Goal: Task Accomplishment & Management: Manage account settings

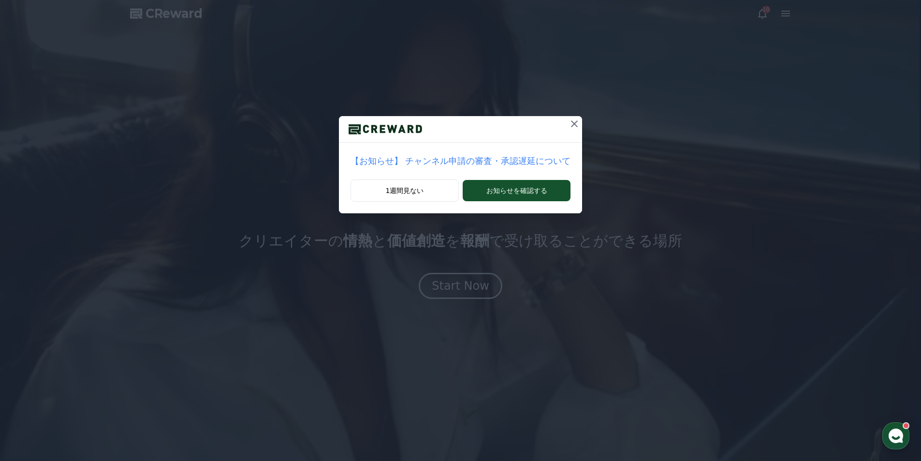
click at [467, 167] on p "【お知らせ】 チャンネル申請の審査・承認遅延について" at bounding box center [461, 161] width 221 height 14
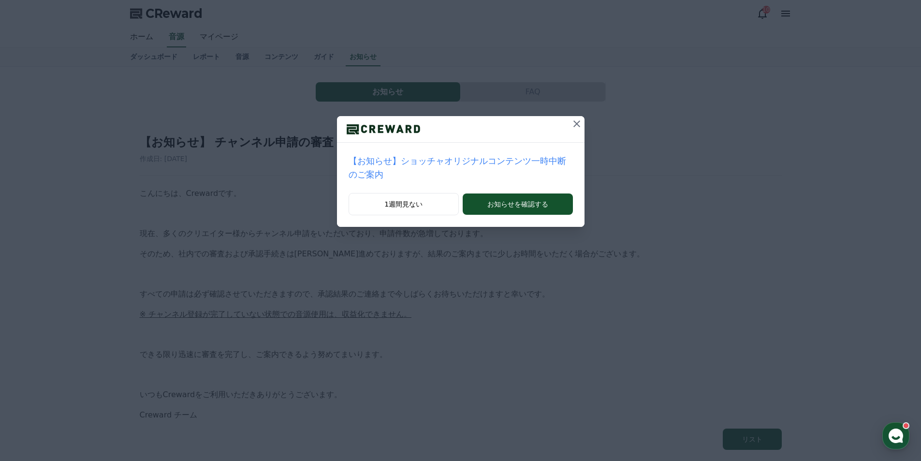
click at [572, 122] on div "【お知らせ】ショッチャオリジナルコンテンツ一時中断のご案内 1週間見ない お知らせを確認する" at bounding box center [460, 121] width 921 height 242
click at [571, 123] on icon at bounding box center [577, 124] width 12 height 12
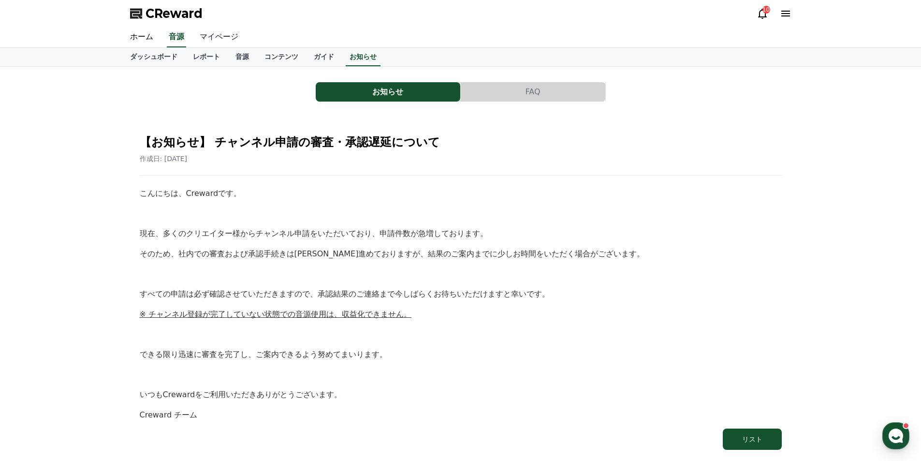
click at [211, 39] on link "マイページ" at bounding box center [219, 37] width 54 height 20
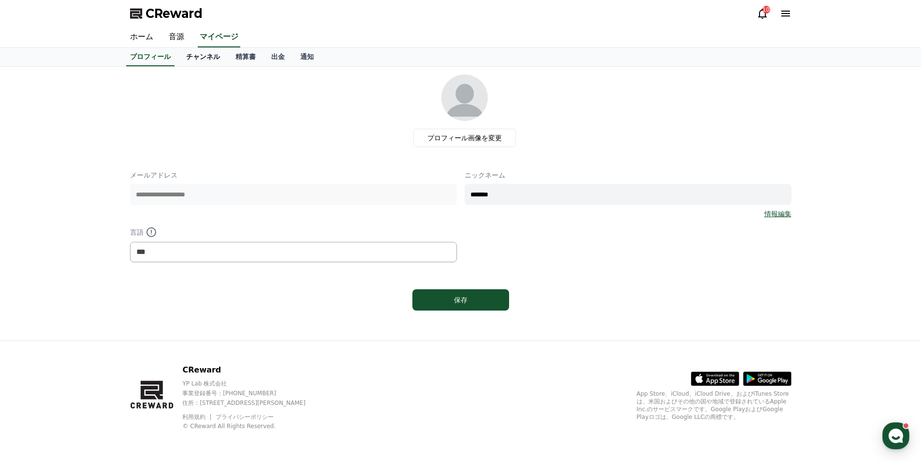
click at [187, 58] on link "チャンネル" at bounding box center [202, 57] width 49 height 18
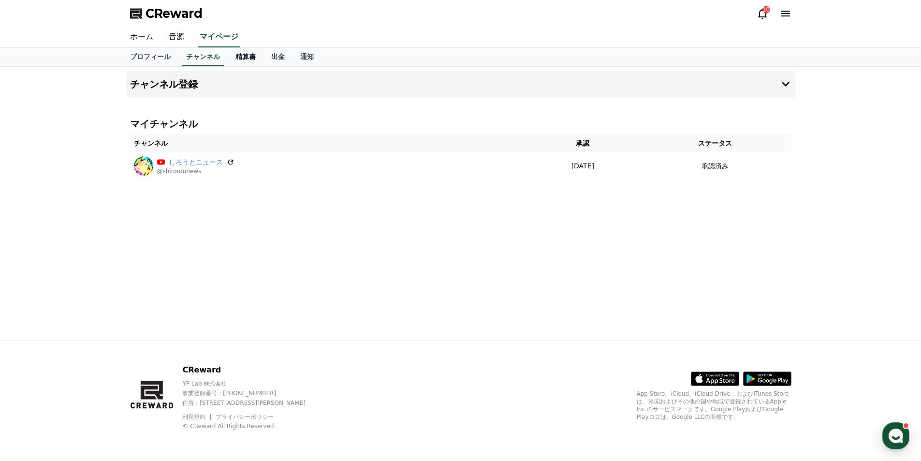
click at [232, 55] on link "精算書" at bounding box center [246, 57] width 36 height 18
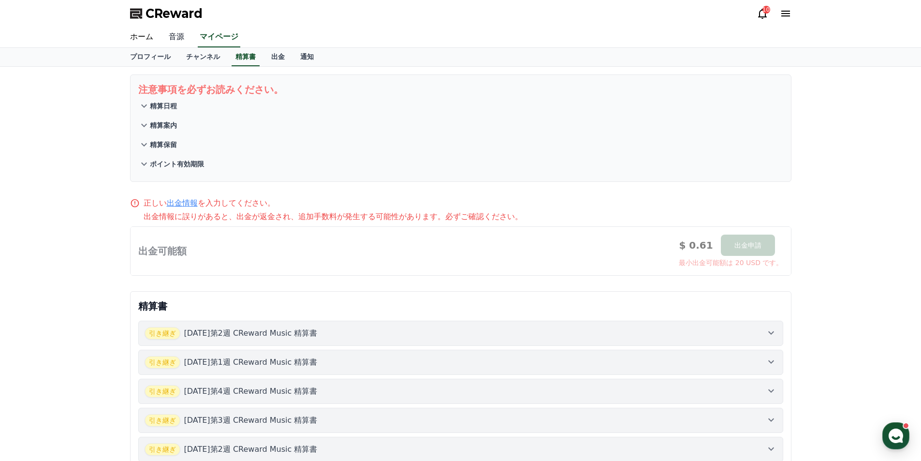
click at [176, 36] on link "音源" at bounding box center [176, 37] width 31 height 20
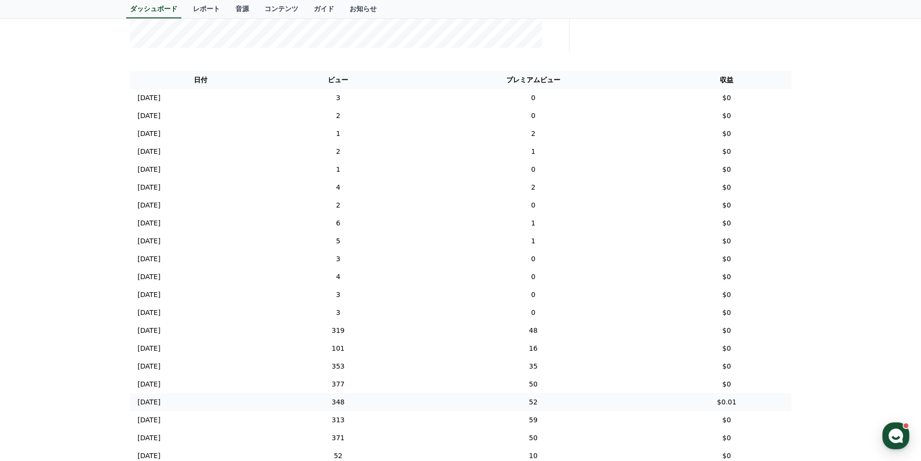
scroll to position [330, 0]
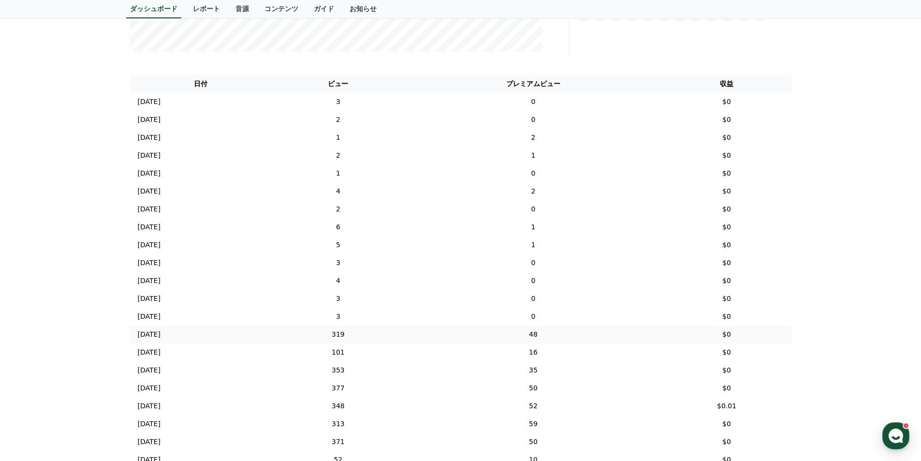
click at [363, 336] on td "319" at bounding box center [338, 334] width 133 height 18
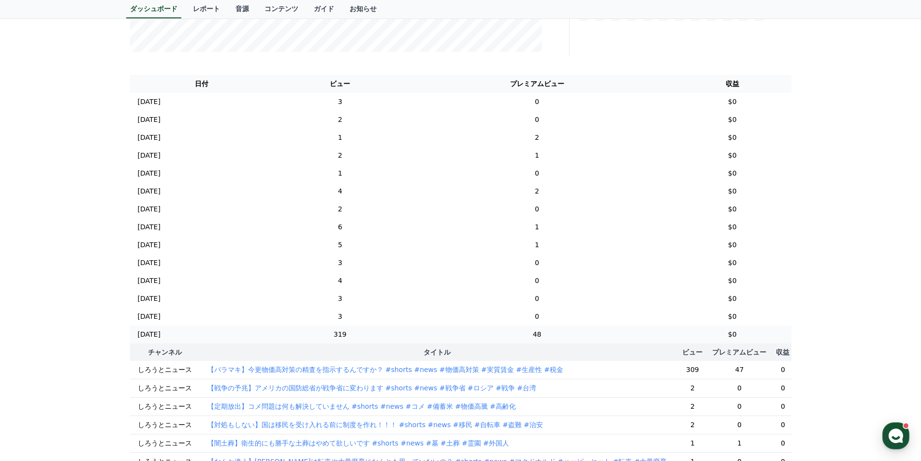
click at [363, 336] on td "319" at bounding box center [340, 334] width 134 height 18
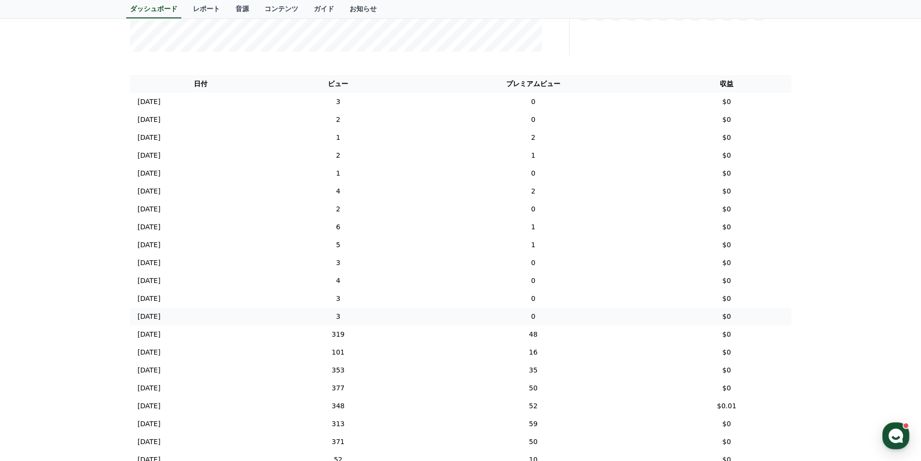
click at [375, 317] on td "3" at bounding box center [338, 317] width 133 height 18
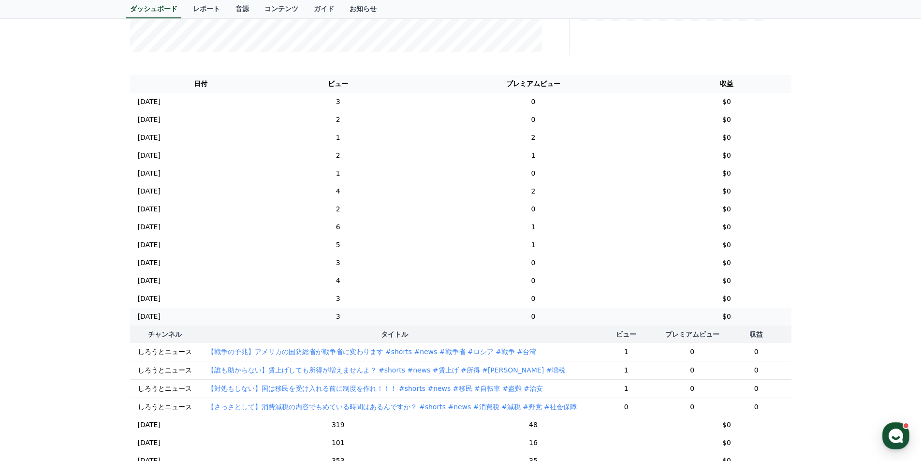
click at [375, 317] on td "3" at bounding box center [338, 317] width 133 height 18
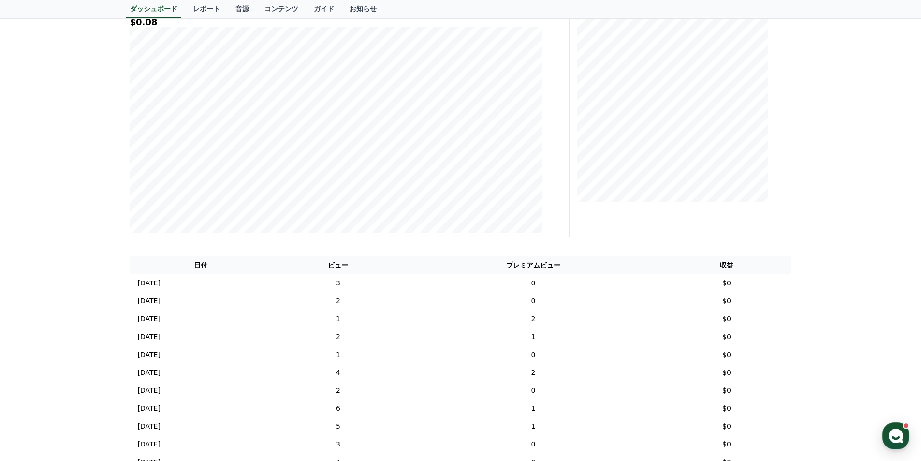
scroll to position [0, 0]
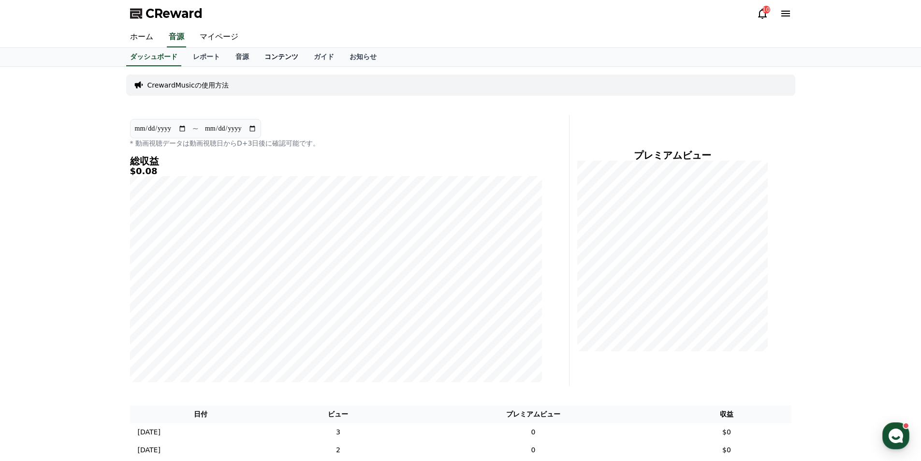
click at [257, 58] on link "コンテンツ" at bounding box center [281, 57] width 49 height 18
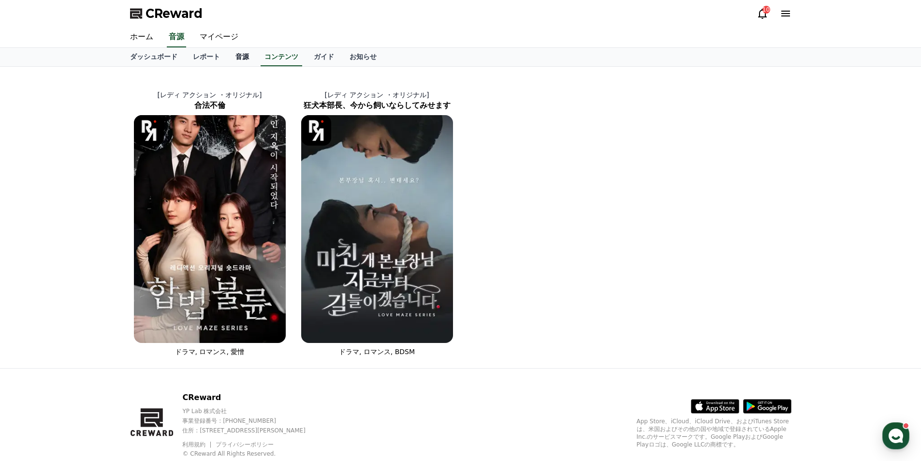
click at [229, 54] on link "音源" at bounding box center [242, 57] width 29 height 18
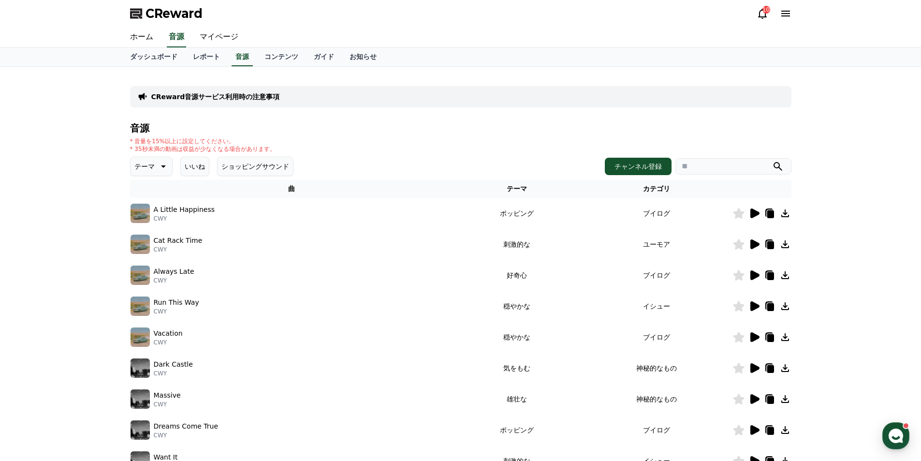
click at [246, 170] on button "ショッピングサウンド" at bounding box center [255, 166] width 76 height 19
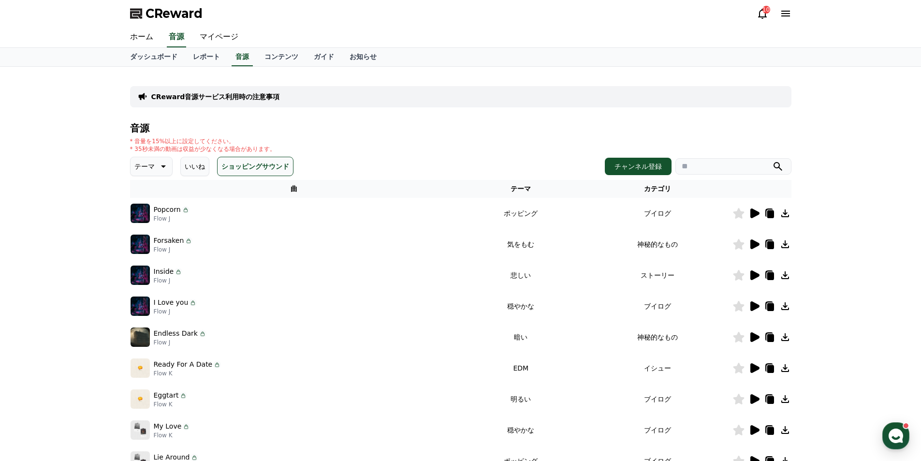
click at [182, 172] on button "いいね" at bounding box center [194, 166] width 29 height 19
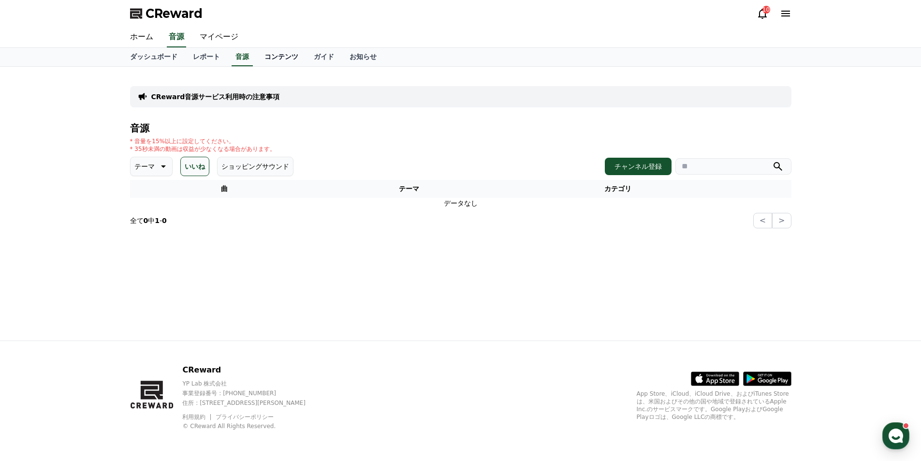
click at [257, 58] on link "コンテンツ" at bounding box center [281, 57] width 49 height 18
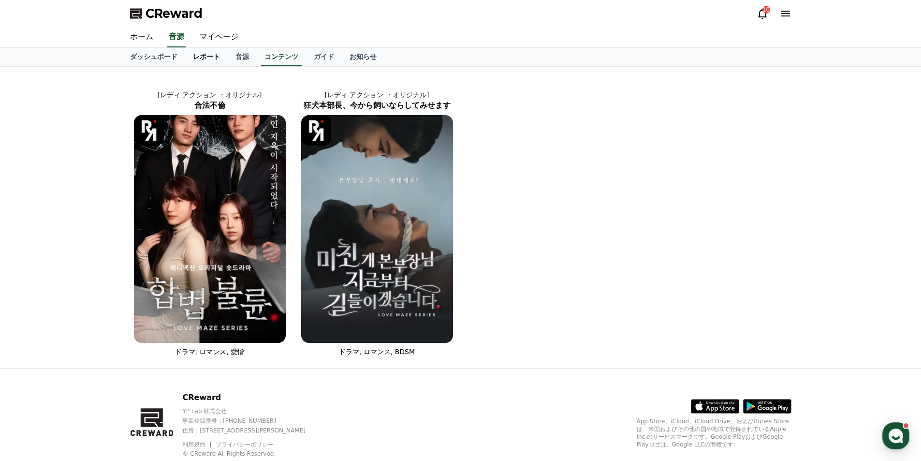
click at [185, 53] on link "レポート" at bounding box center [206, 57] width 43 height 18
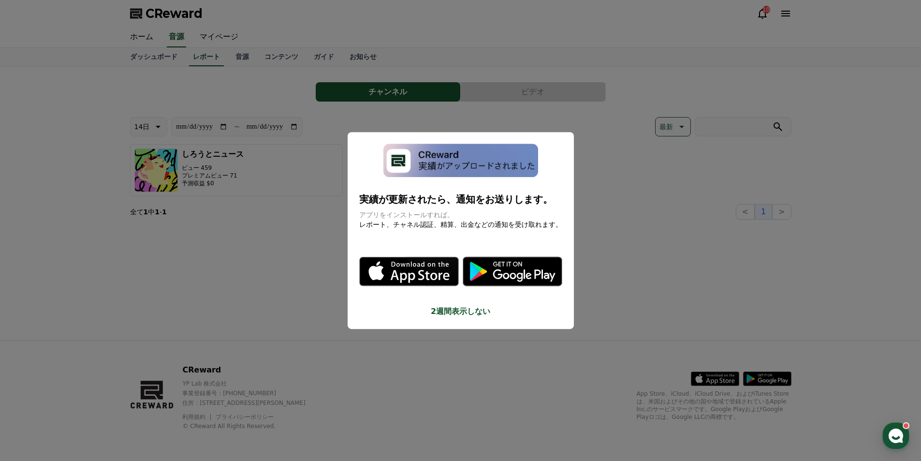
click at [672, 227] on button "close modal" at bounding box center [460, 230] width 921 height 461
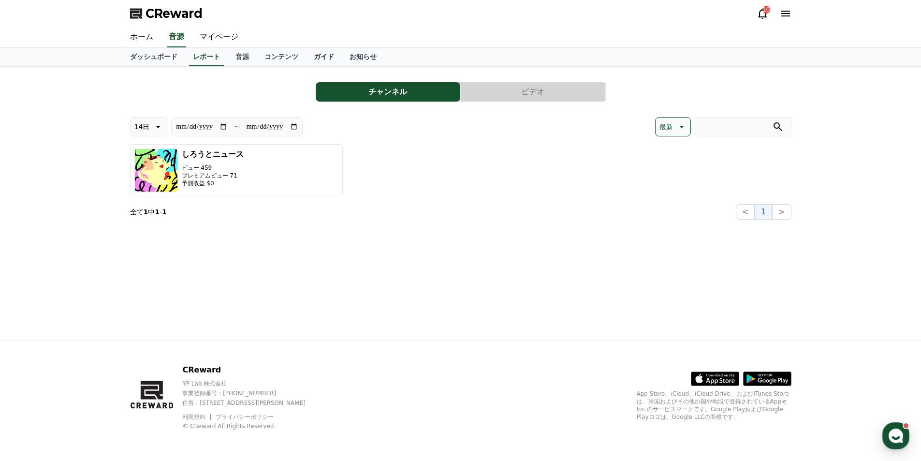
click at [306, 55] on link "ガイド" at bounding box center [324, 57] width 36 height 18
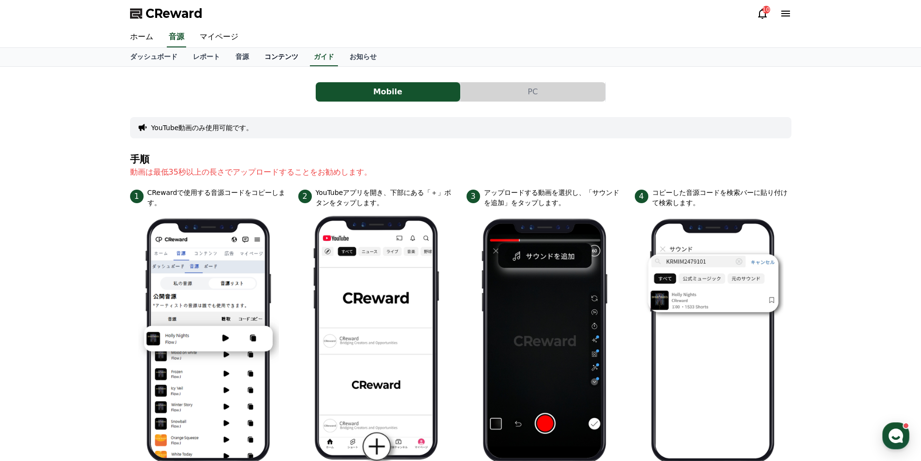
click at [257, 54] on link "コンテンツ" at bounding box center [281, 57] width 49 height 18
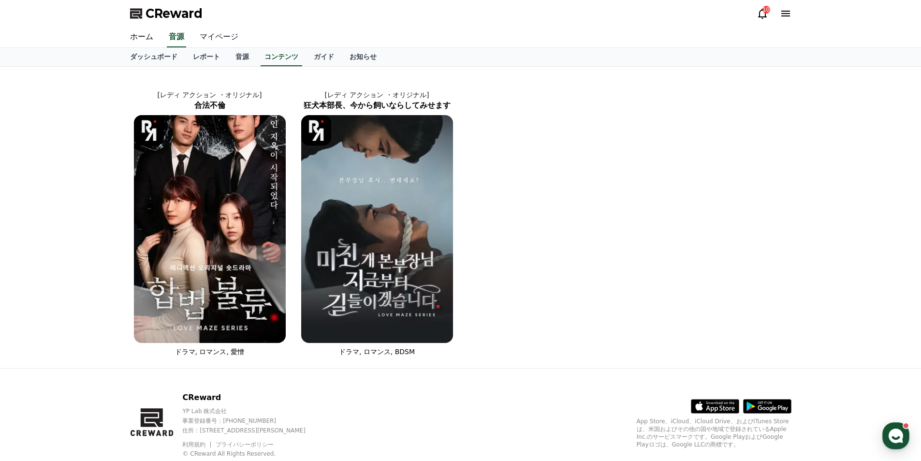
click at [213, 41] on link "マイページ" at bounding box center [219, 37] width 54 height 20
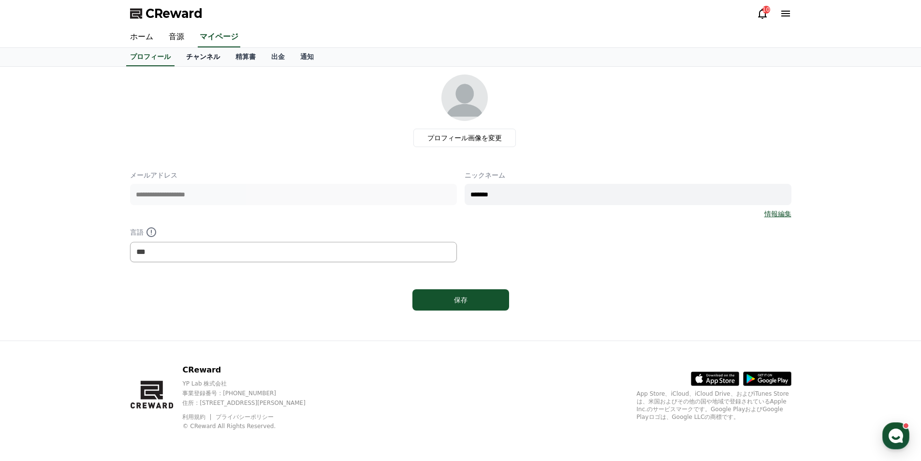
click at [187, 55] on link "チャンネル" at bounding box center [202, 57] width 49 height 18
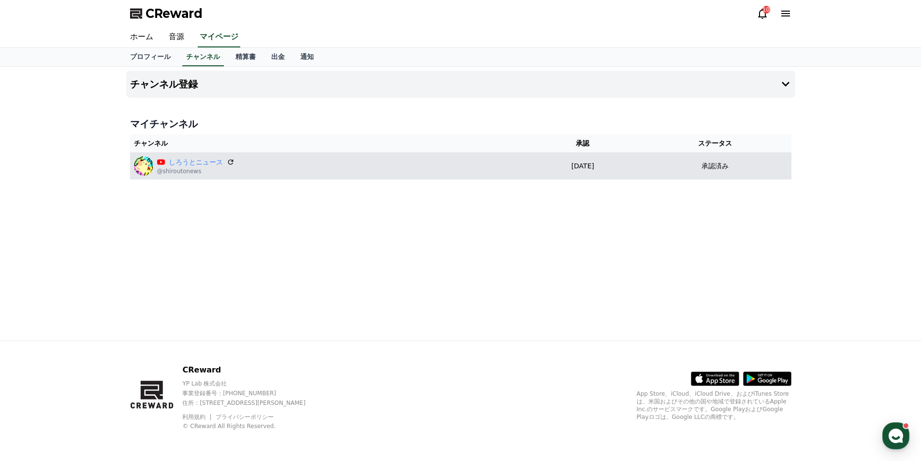
click at [265, 168] on div "しろうとニュース @shiroutonews" at bounding box center [328, 165] width 389 height 19
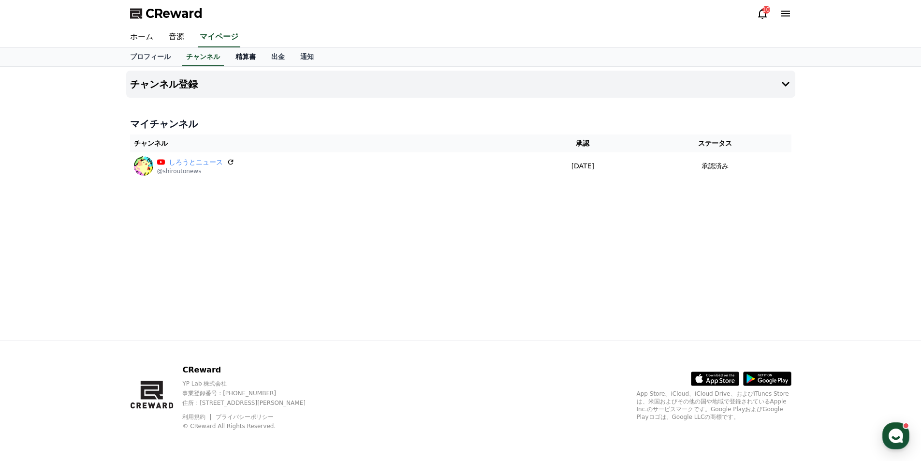
click at [231, 58] on link "精算書" at bounding box center [246, 57] width 36 height 18
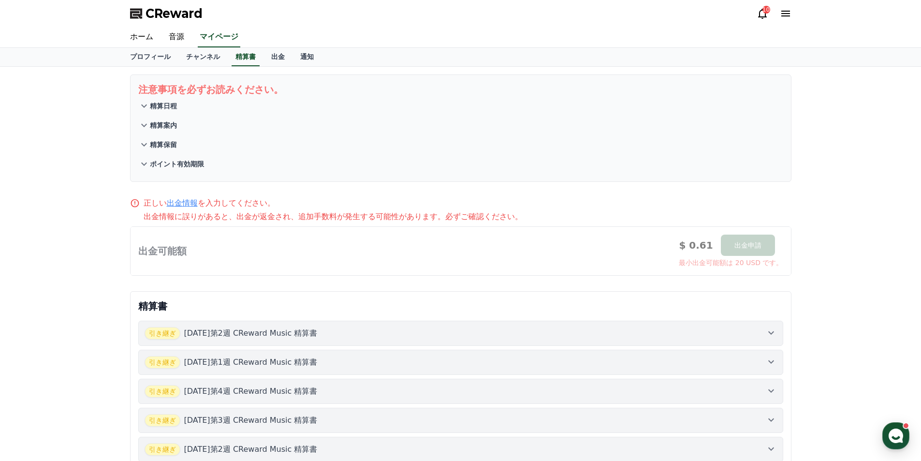
click at [414, 335] on div "引き継ぎ [DATE]第2週 CReward Music 精算書" at bounding box center [461, 333] width 633 height 13
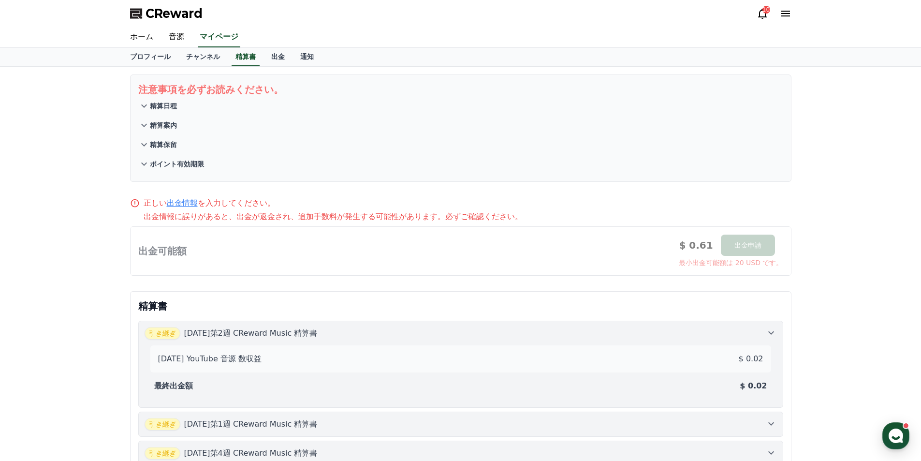
click at [414, 335] on div "引き継ぎ [DATE]第2週 CReward Music 精算書" at bounding box center [461, 333] width 633 height 13
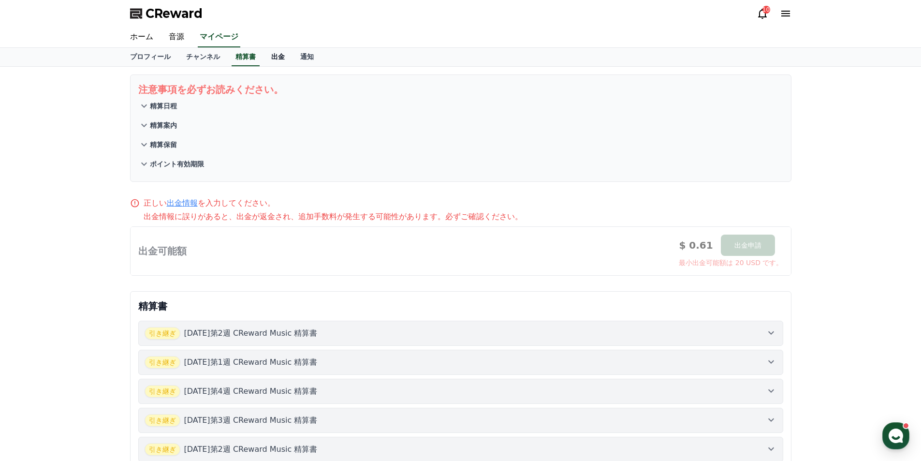
click at [267, 59] on link "出金" at bounding box center [278, 57] width 29 height 18
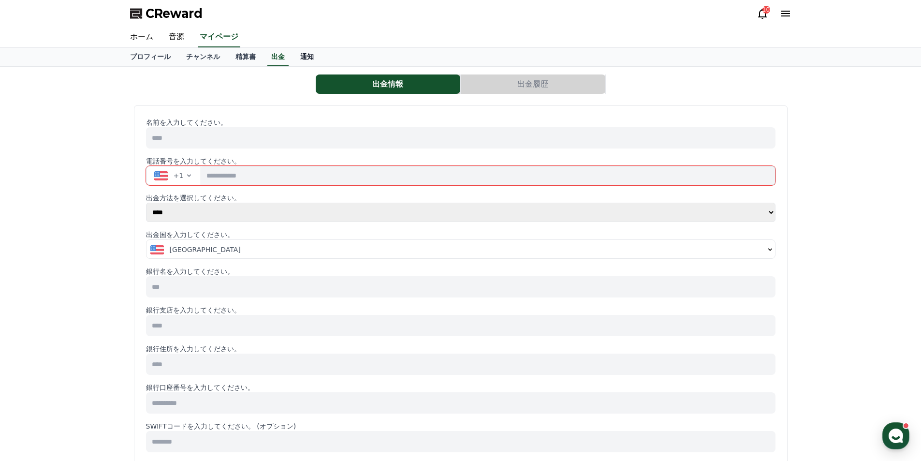
click at [293, 57] on link "通知" at bounding box center [307, 57] width 29 height 18
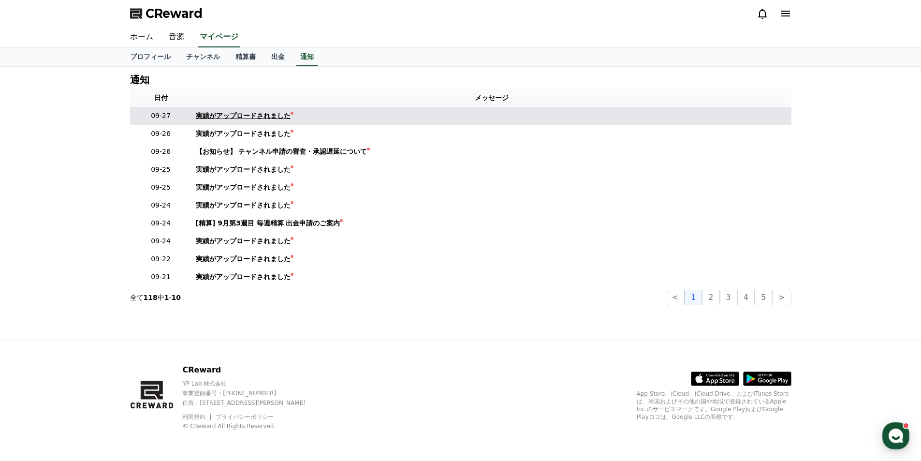
click at [252, 118] on div "実績がアップロードされました" at bounding box center [243, 116] width 95 height 10
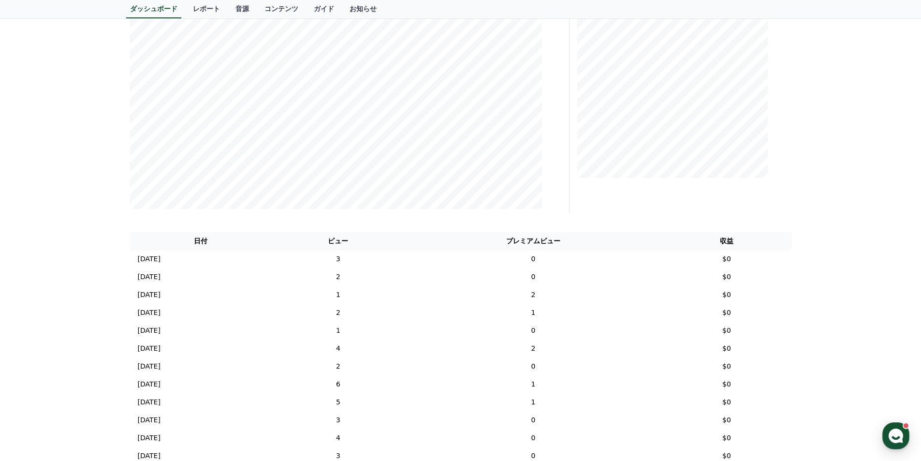
scroll to position [177, 0]
